Goal: Transaction & Acquisition: Purchase product/service

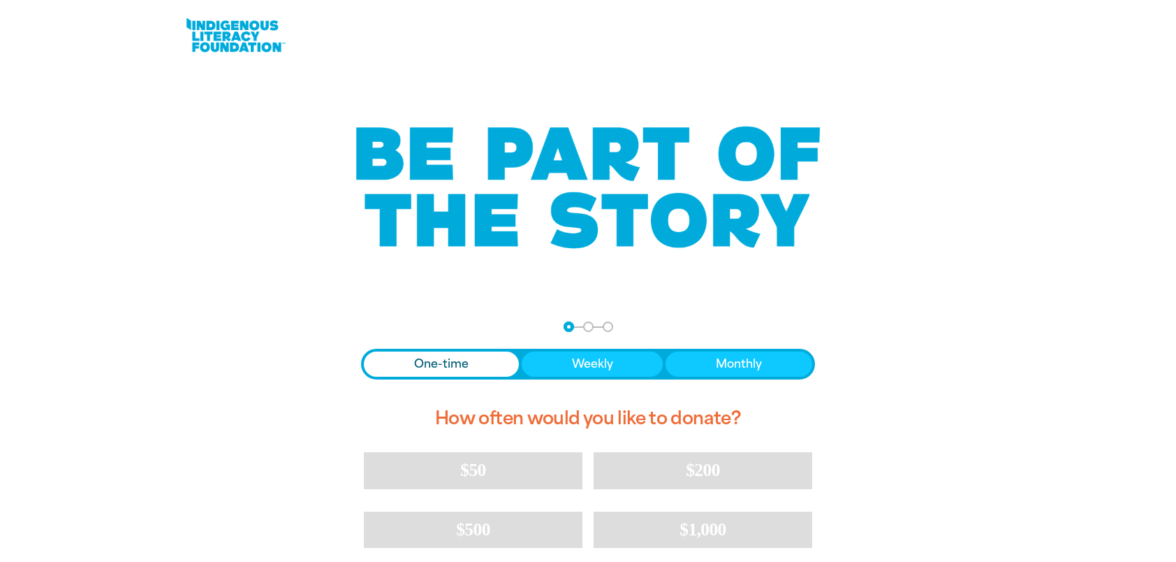
click at [445, 358] on span "One-time" at bounding box center [441, 364] width 54 height 17
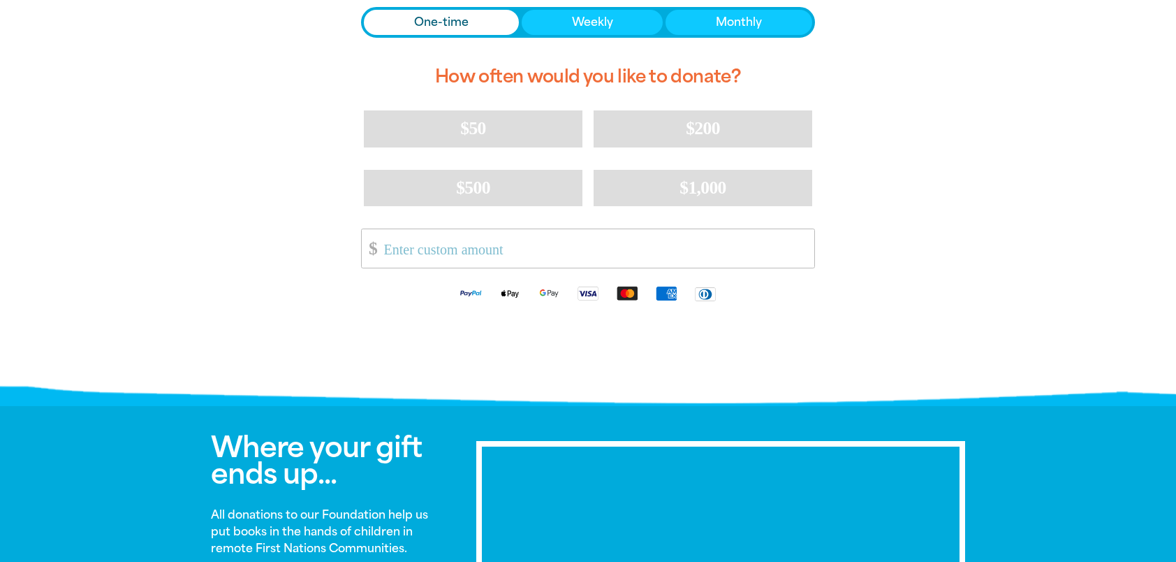
scroll to position [349, 0]
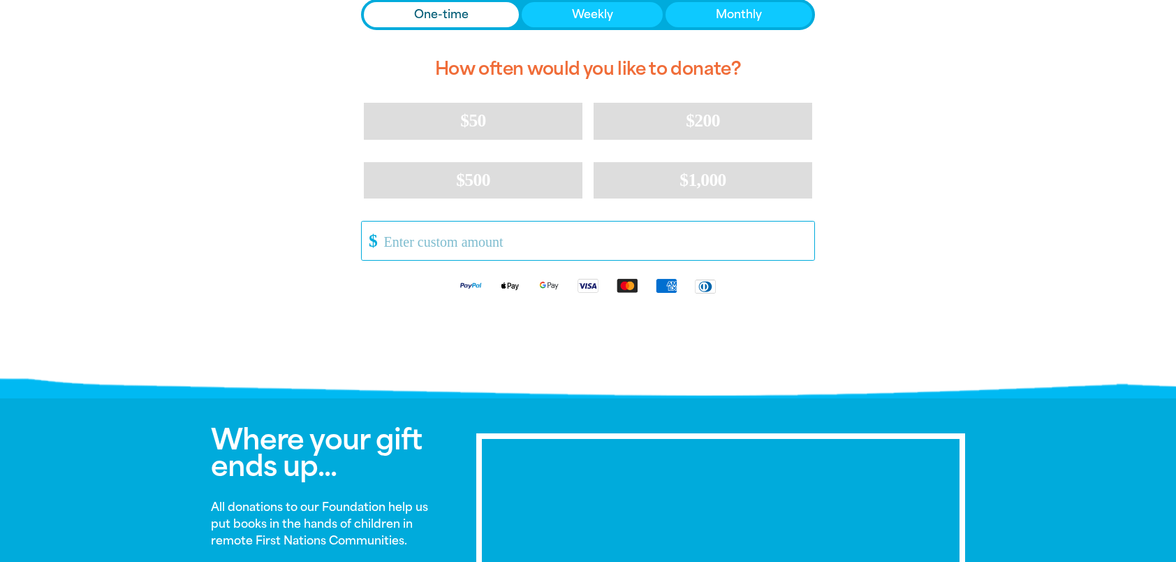
click at [394, 245] on input "Other Amount" at bounding box center [594, 240] width 440 height 38
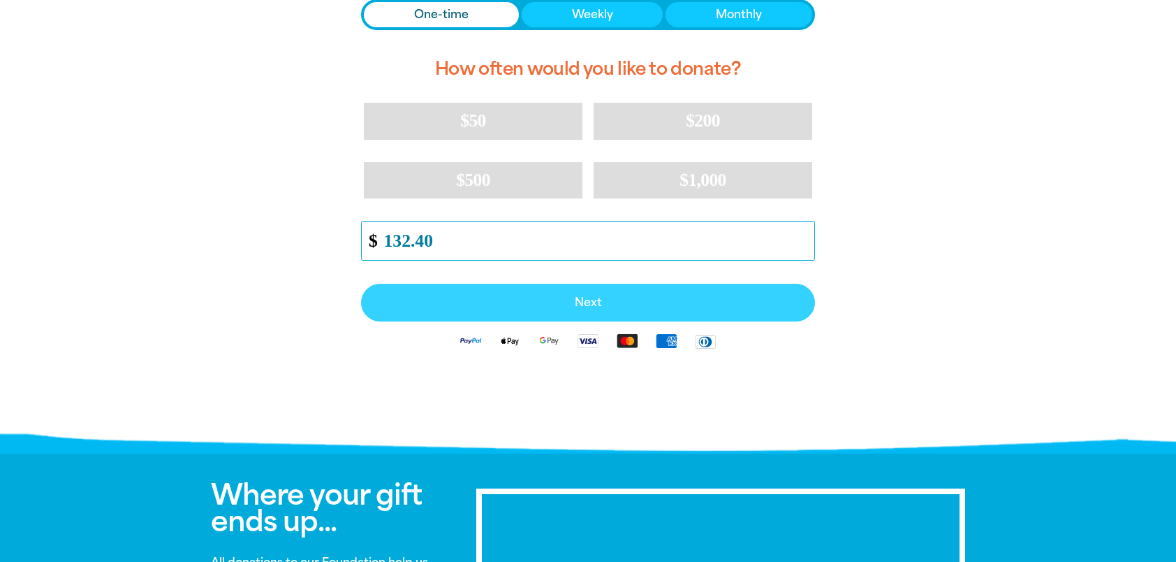
type input "132.40"
click at [613, 299] on span "Next" at bounding box center [587, 302] width 423 height 11
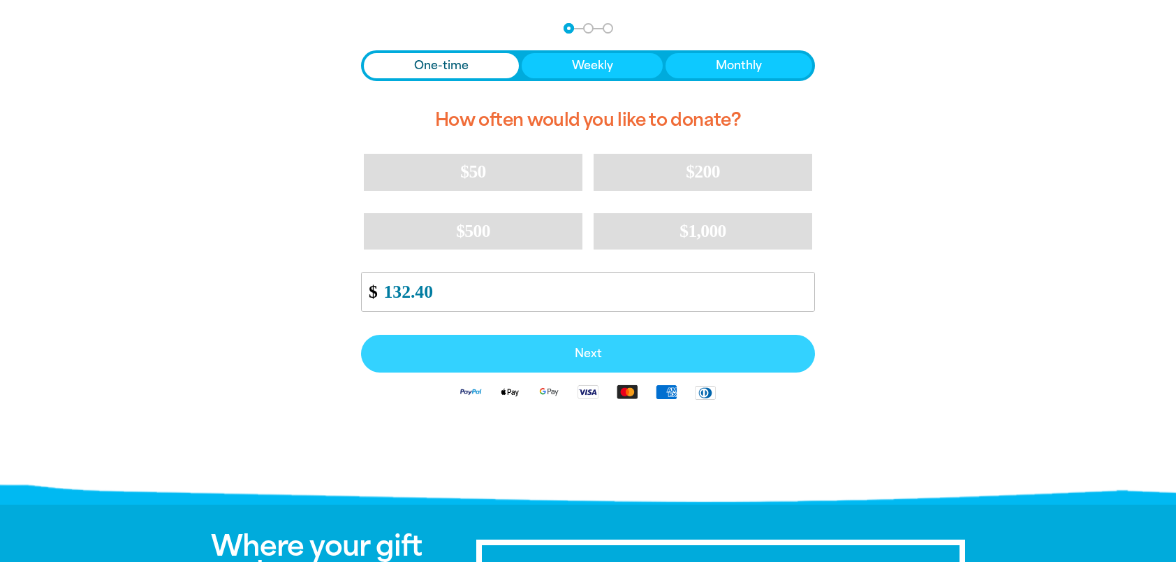
select select "AU"
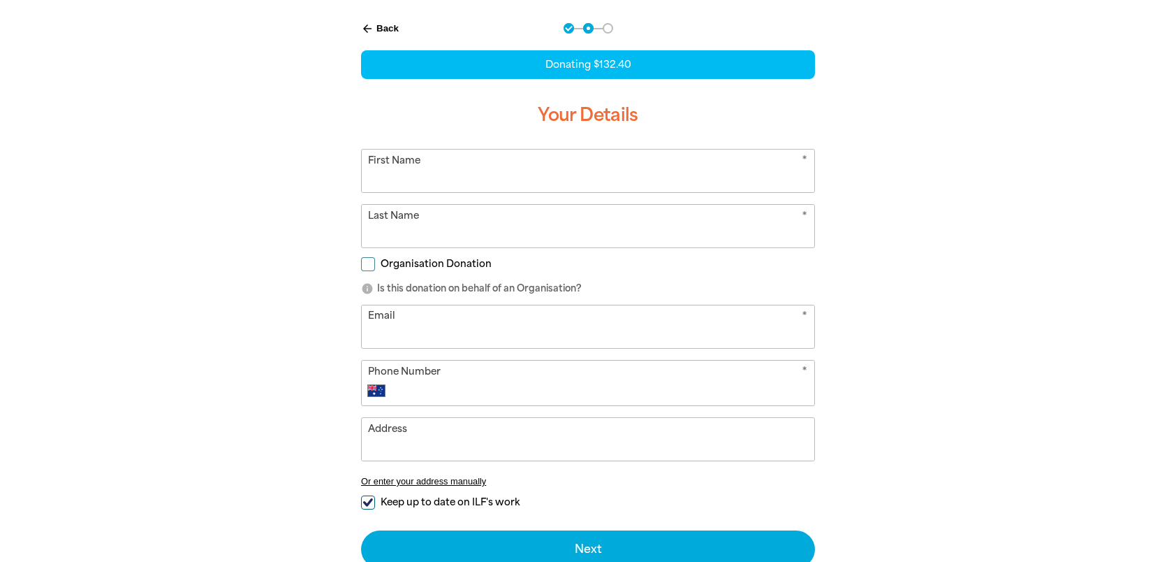
scroll to position [234, 0]
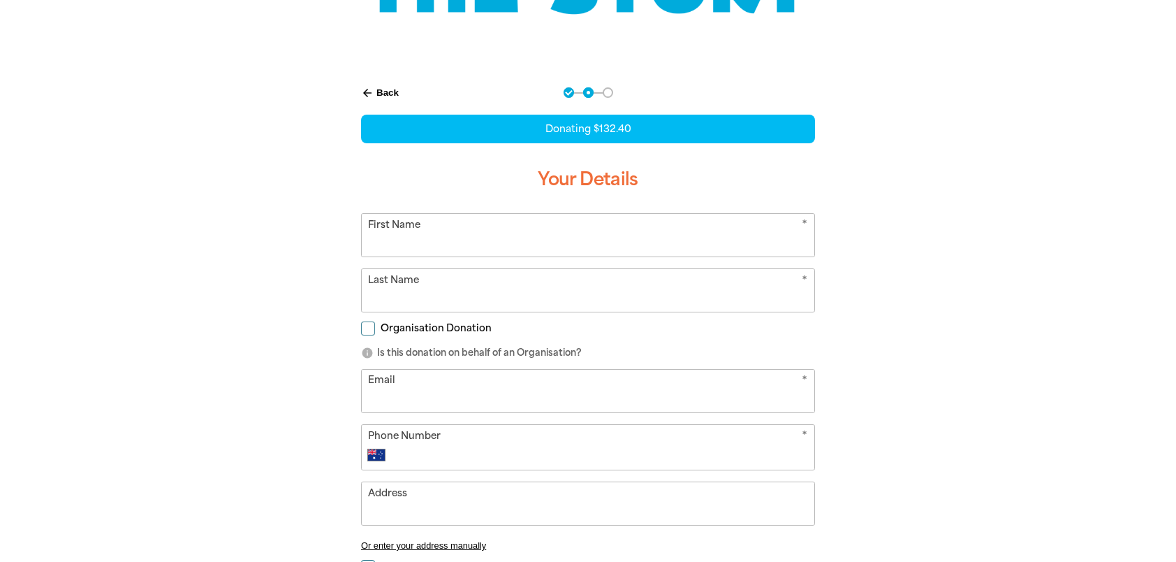
click at [430, 242] on input "First Name" at bounding box center [588, 235] width 453 height 43
type input "[PERSON_NAME]"
click at [382, 290] on input "Last Name" at bounding box center [588, 290] width 453 height 43
type input "[PERSON_NAME]"
click at [372, 332] on input "Organisation Donation" at bounding box center [368, 328] width 14 height 14
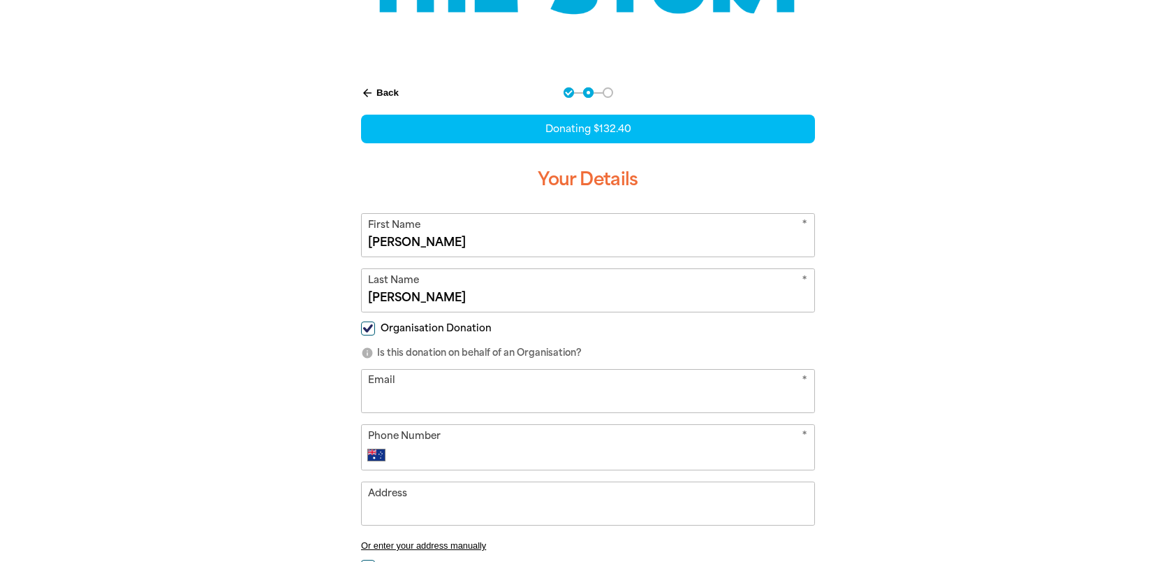
checkbox input "true"
select select "AU"
click at [389, 394] on input "Organisation Name" at bounding box center [588, 390] width 453 height 43
type input "[GEOGRAPHIC_DATA]"
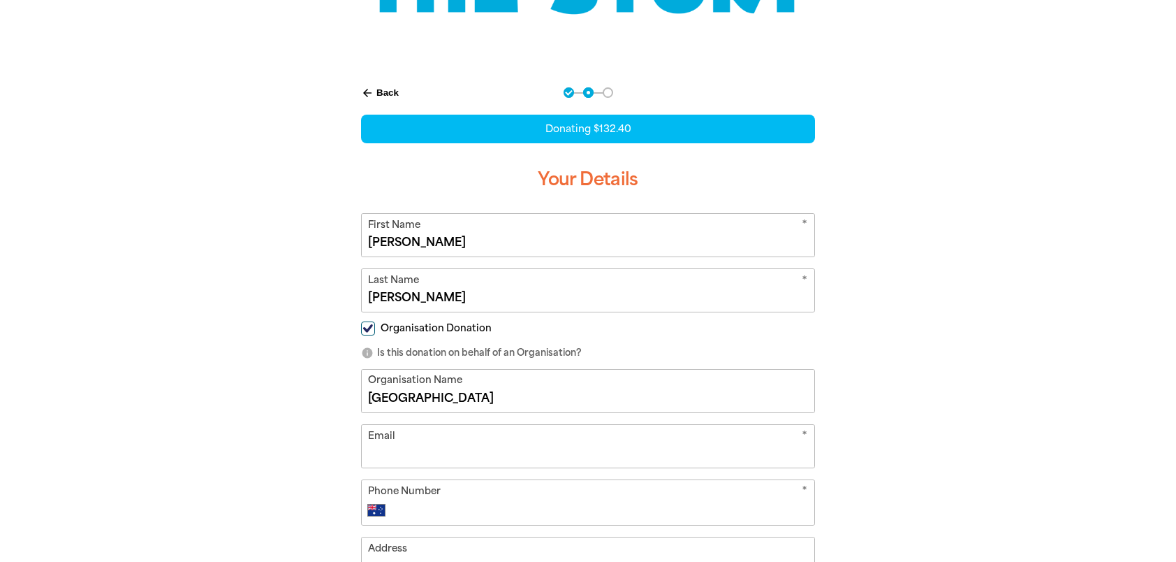
type input "[EMAIL_ADDRESS][DOMAIN_NAME]"
type input "[PHONE_NUMBER]"
type input "[STREET_ADDRESS]"
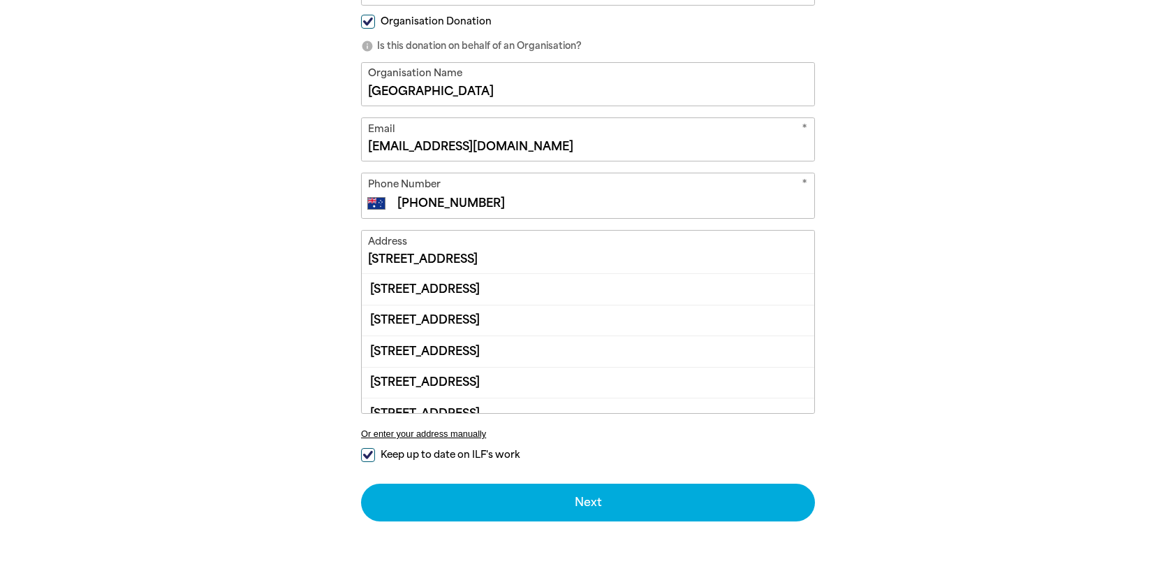
scroll to position [543, 0]
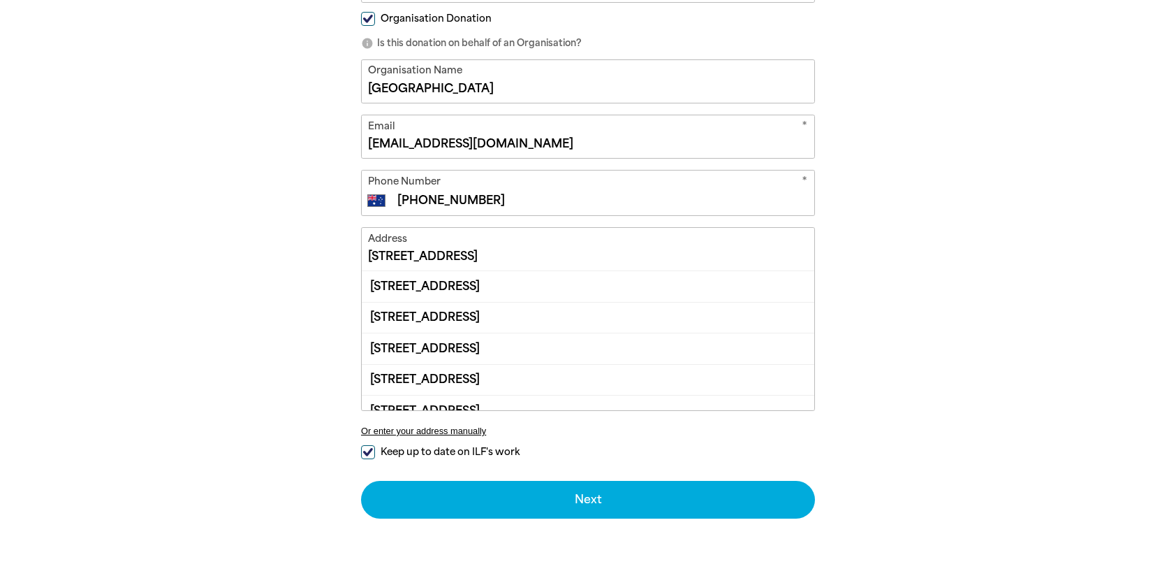
type input "[GEOGRAPHIC_DATA]"
click at [504, 254] on input "[STREET_ADDRESS]" at bounding box center [588, 249] width 453 height 43
click at [558, 255] on input "[STREET_ADDRESS]" at bounding box center [588, 249] width 453 height 43
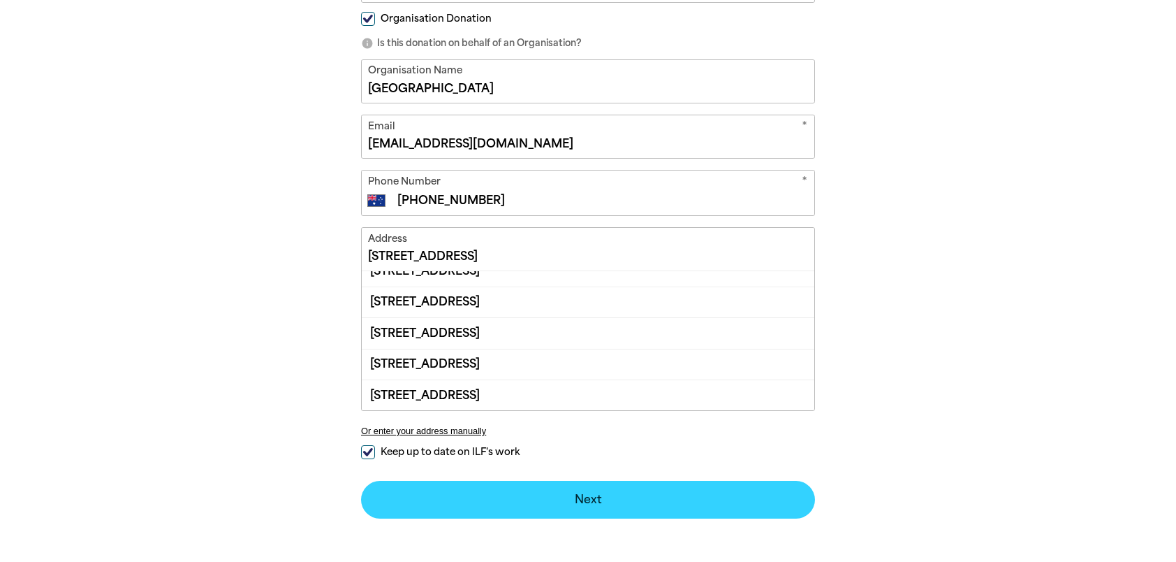
click at [580, 502] on div "arrow_back Back Step 1 Step 2 Step 3 Donating $132.40 Your Details * First Name…" at bounding box center [588, 373] width 1176 height 1833
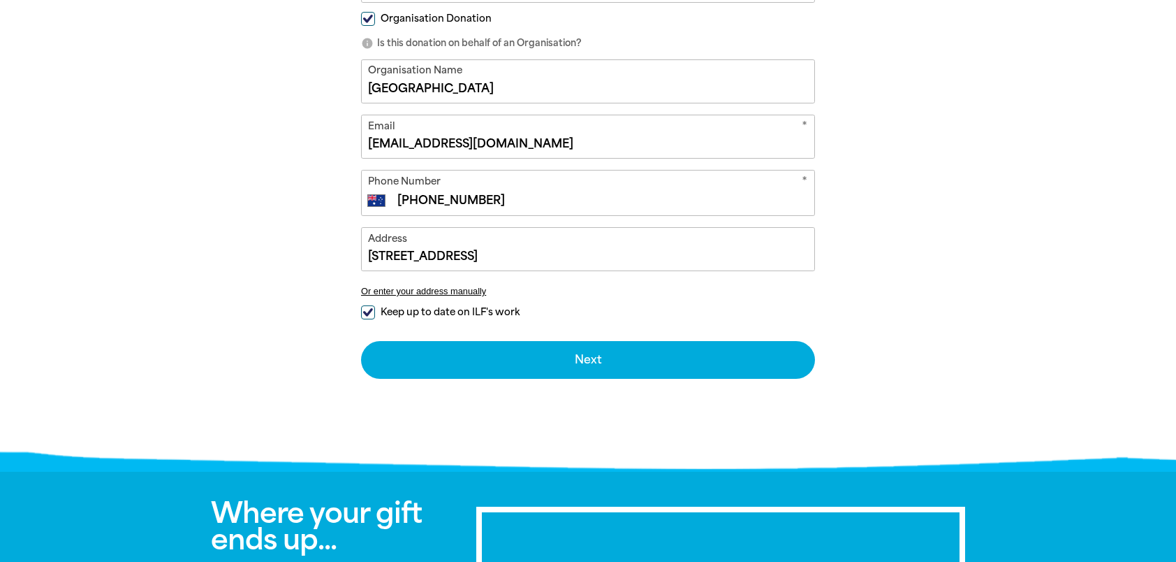
click at [367, 307] on input "Keep up to date on ILF's work" at bounding box center [368, 312] width 14 height 14
checkbox input "false"
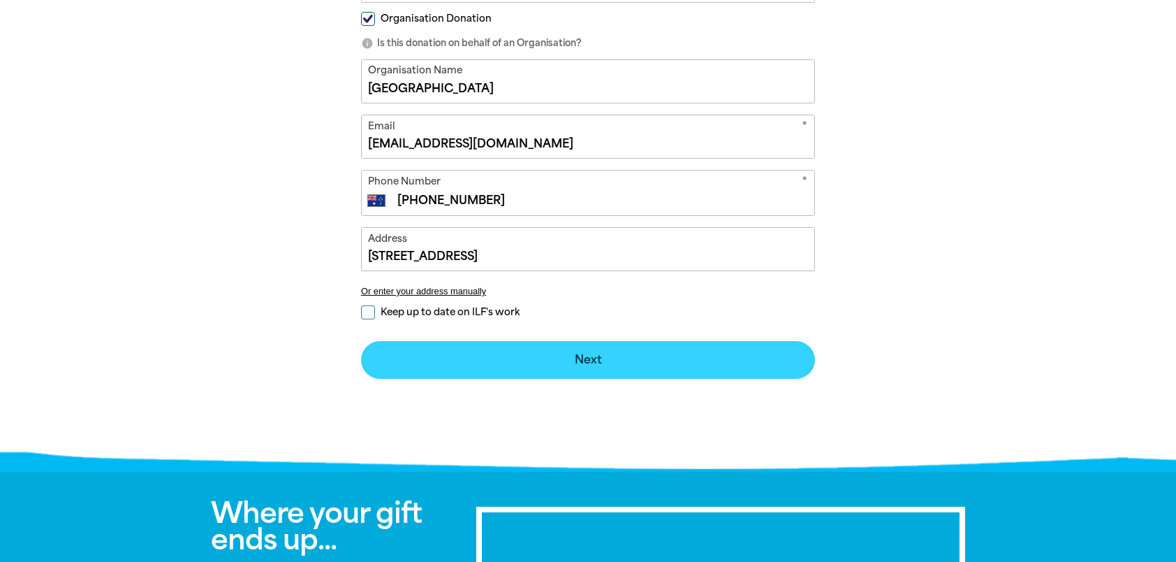
click at [570, 355] on button "Next chevron_right" at bounding box center [588, 360] width 454 height 38
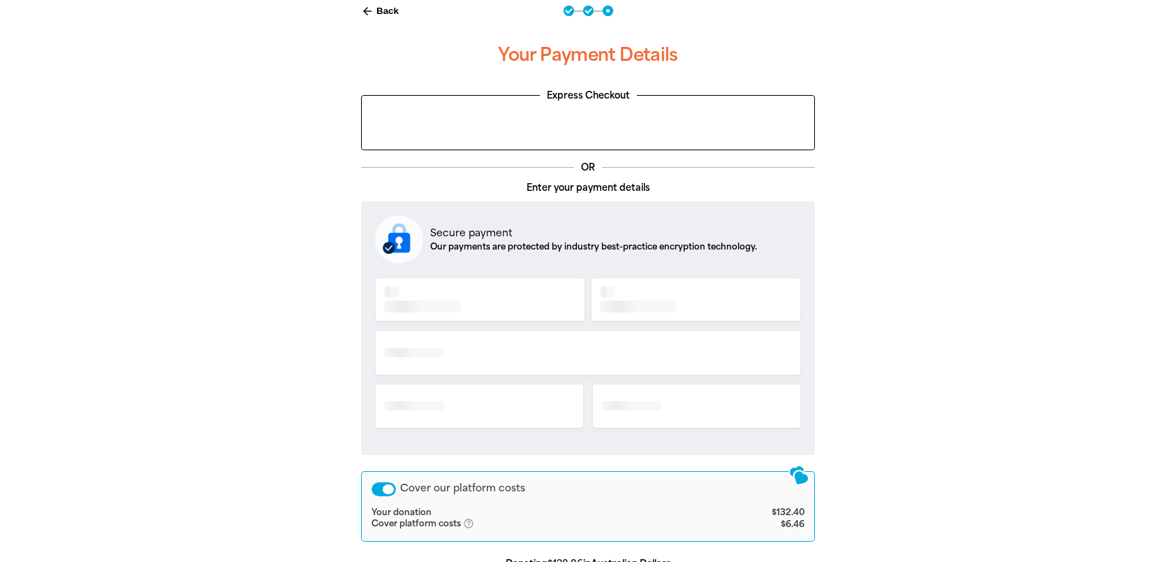
scroll to position [287, 0]
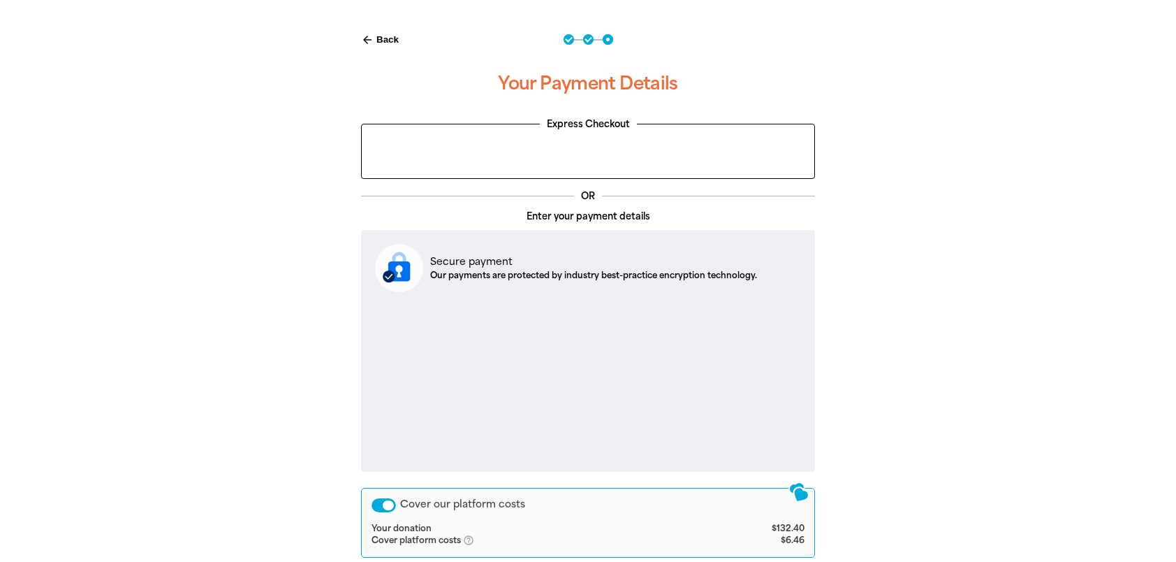
click at [377, 502] on div "Cover our platform costs" at bounding box center [384, 505] width 24 height 14
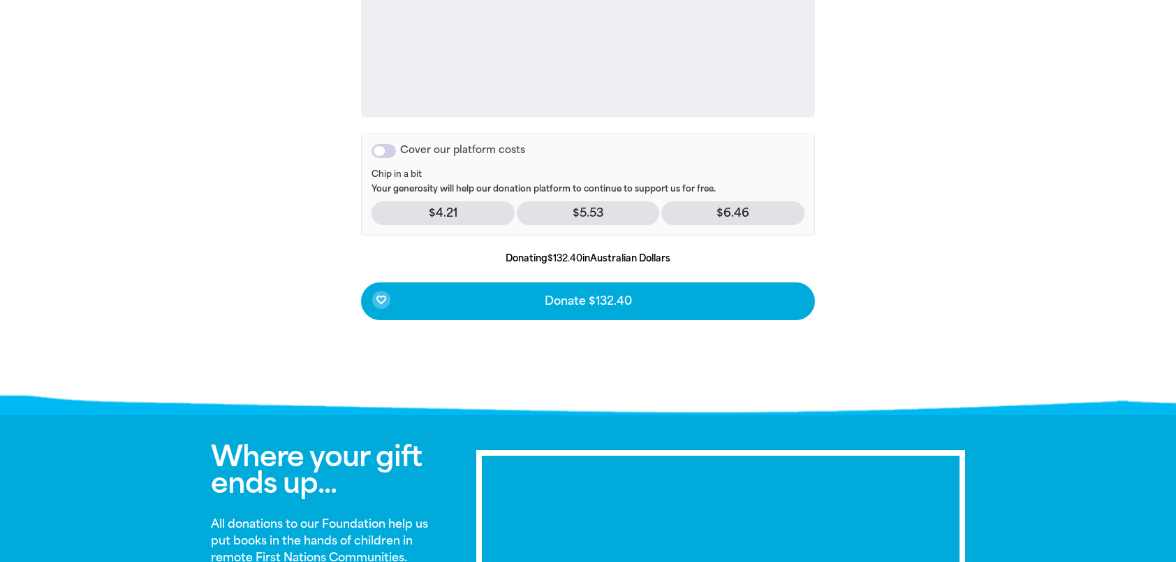
scroll to position [644, 0]
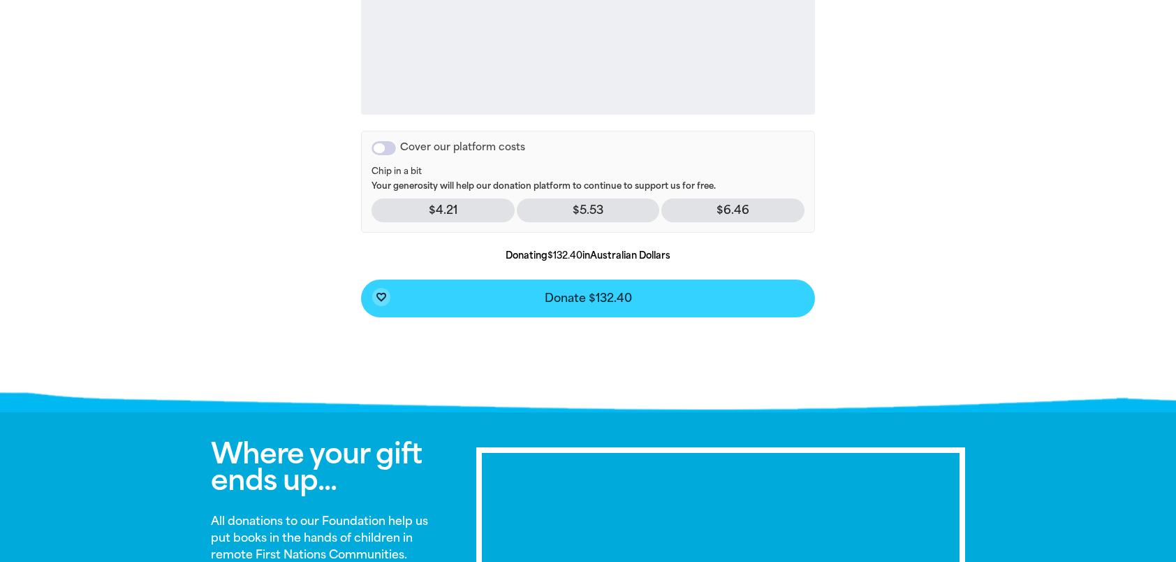
click at [590, 296] on span "Donate $132.40" at bounding box center [588, 298] width 87 height 11
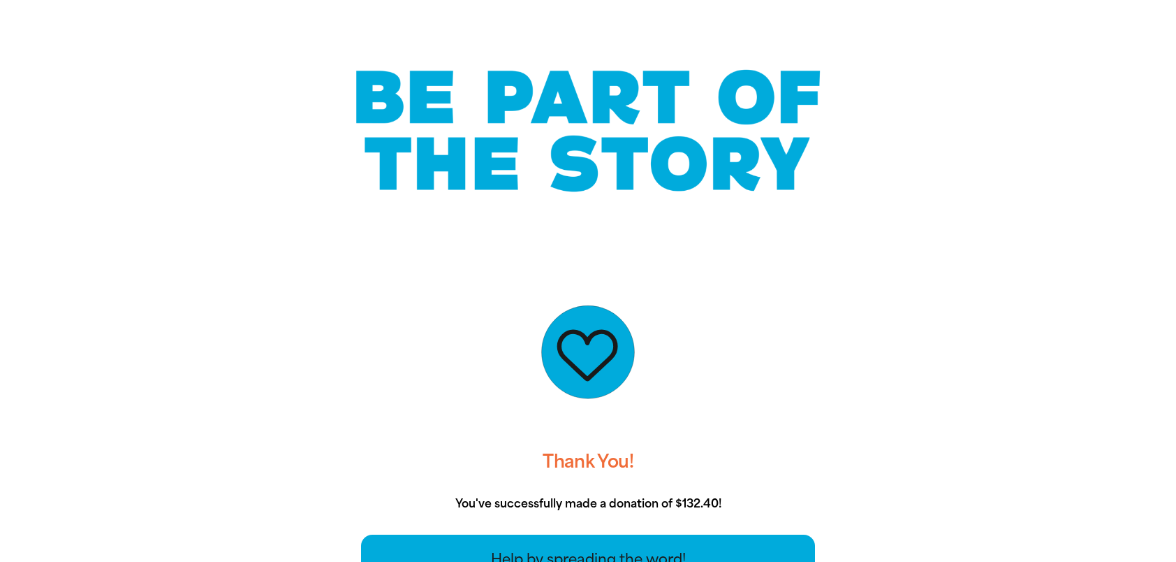
scroll to position [0, 0]
